Goal: Transaction & Acquisition: Book appointment/travel/reservation

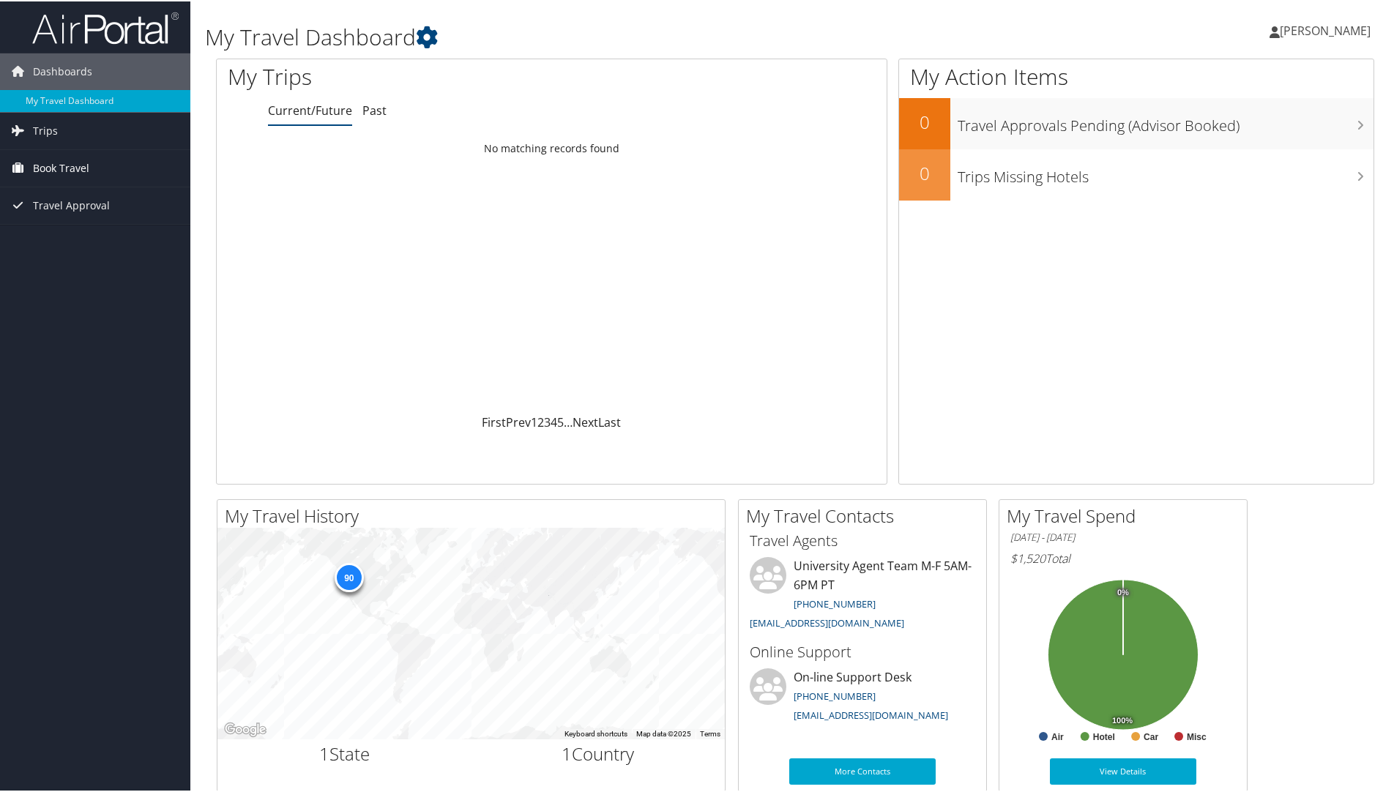
click at [75, 171] on span "Book Travel" at bounding box center [61, 167] width 56 height 37
click at [75, 245] on link "Book/Manage Online Trips" at bounding box center [95, 240] width 190 height 22
